Goal: Task Accomplishment & Management: Manage account settings

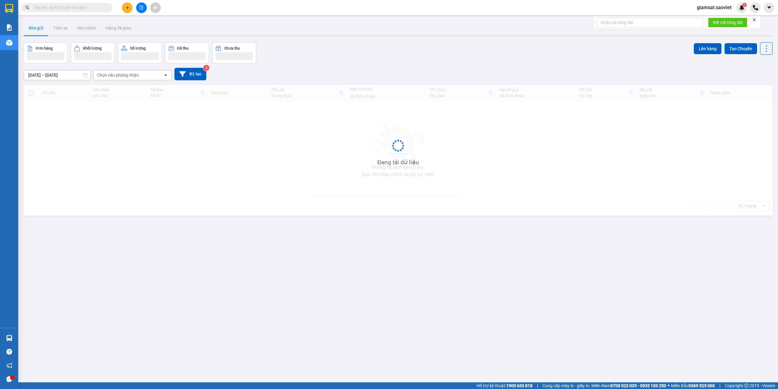
click at [55, 9] on input "text" at bounding box center [69, 7] width 72 height 7
paste input "0866830199"
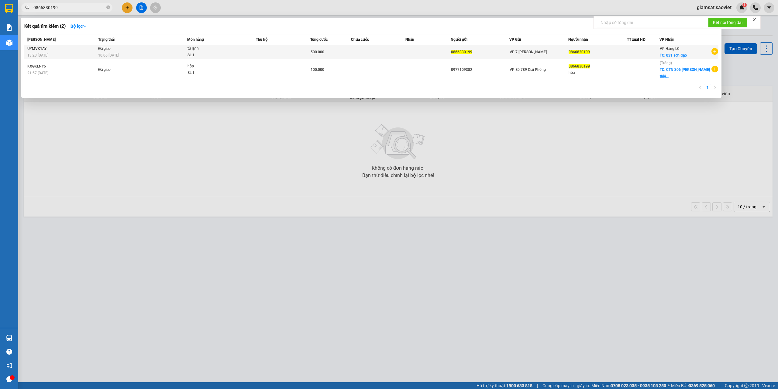
type input "0866830199"
click at [236, 52] on span "tủ lạnh SL: 1" at bounding box center [222, 51] width 68 height 13
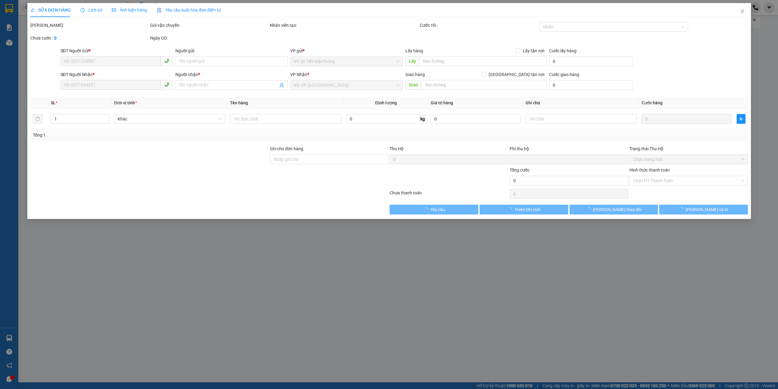
type input "0866830199"
checkbox input "true"
type input "031 [DEMOGRAPHIC_DATA]"
type input "100.000"
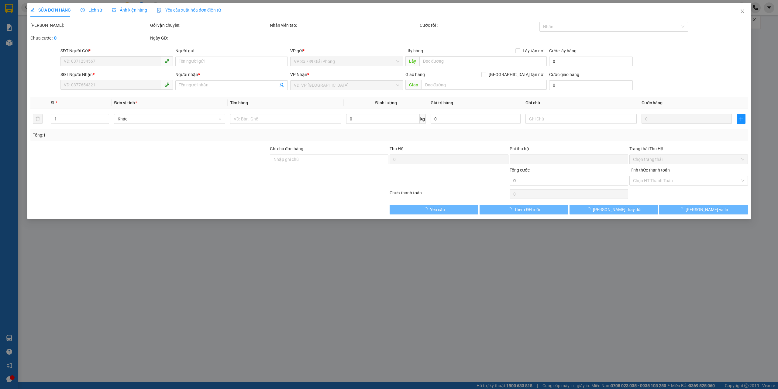
type input "0"
type input "500.000"
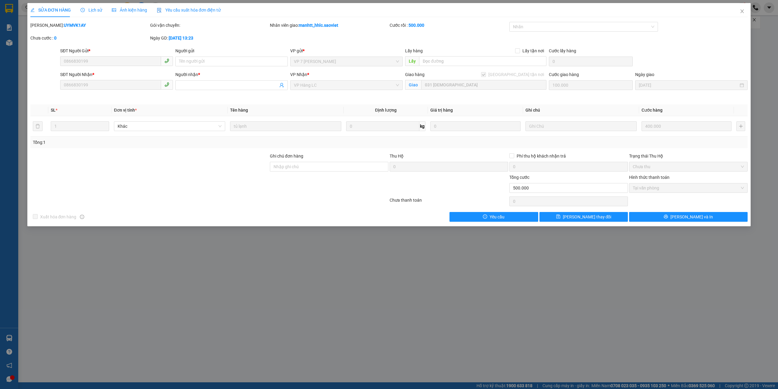
click at [96, 10] on span "Lịch sử" at bounding box center [92, 10] width 22 height 5
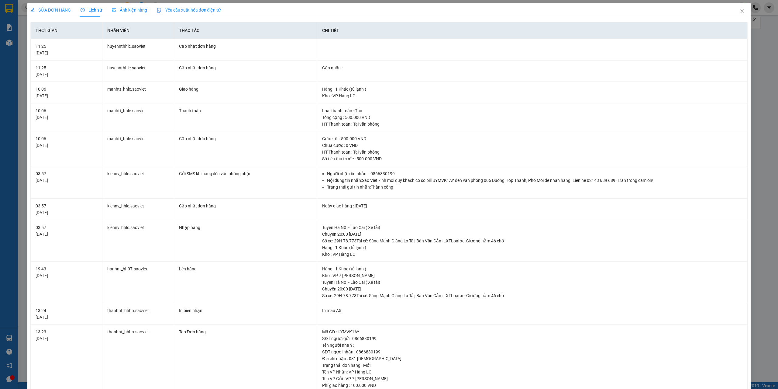
click at [55, 6] on div "SỬA ĐƠN HÀNG" at bounding box center [50, 10] width 40 height 14
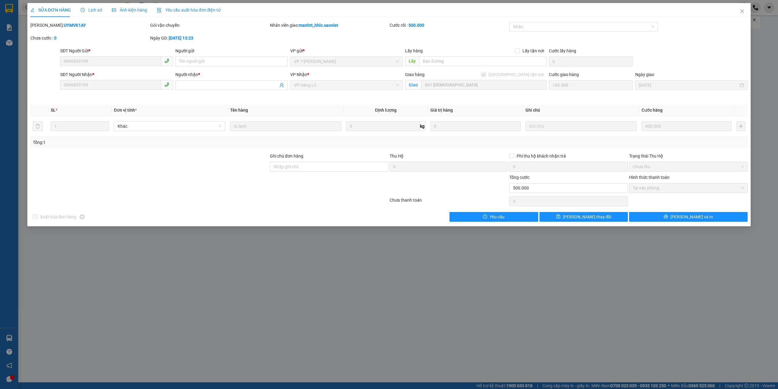
click at [86, 8] on span "Lịch sử" at bounding box center [92, 10] width 22 height 5
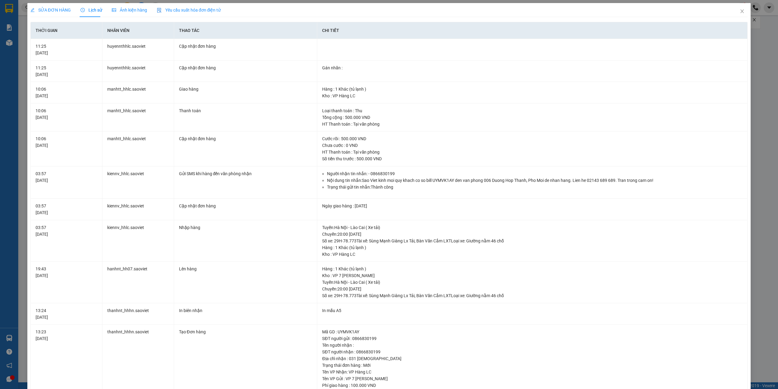
click at [64, 12] on span "SỬA ĐƠN HÀNG" at bounding box center [50, 10] width 40 height 5
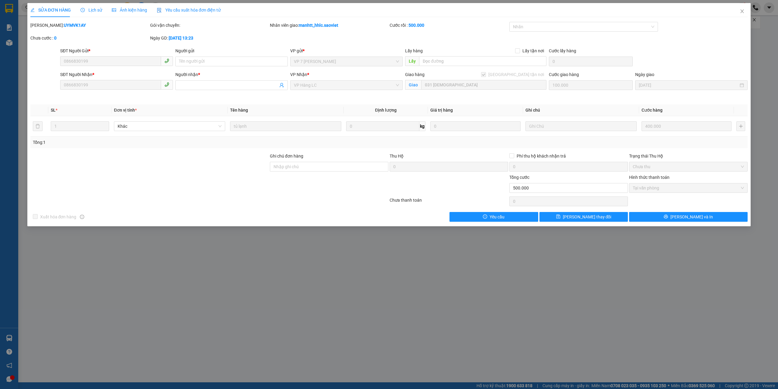
click at [89, 4] on div "Lịch sử" at bounding box center [92, 10] width 22 height 14
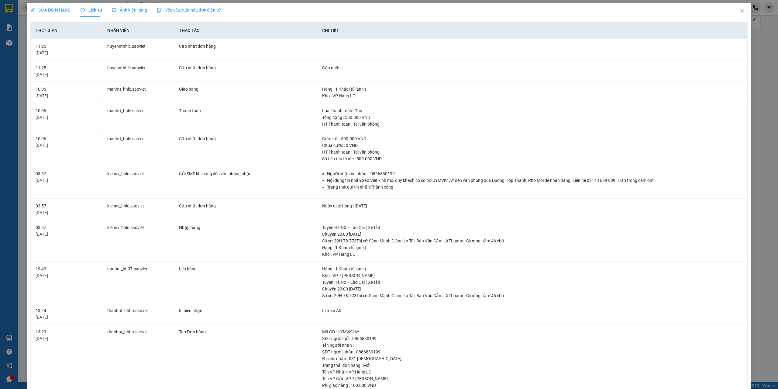
click at [92, 9] on span "Lịch sử" at bounding box center [92, 10] width 22 height 5
